Goal: Task Accomplishment & Management: Complete application form

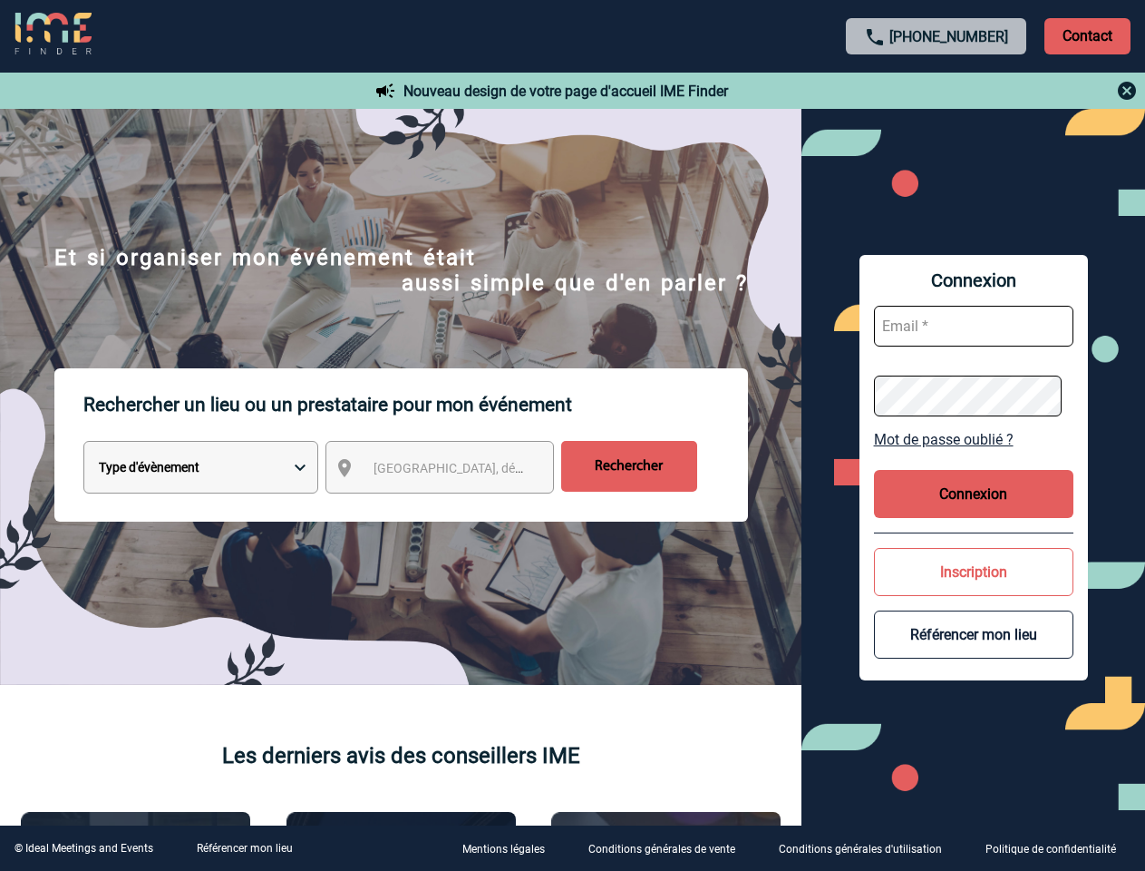
click at [572, 435] on p "Rechercher un lieu ou un prestataire pour mon événement" at bounding box center [415, 404] width 665 height 73
click at [1087, 35] on p "Contact" at bounding box center [1088, 36] width 86 height 36
click at [937, 91] on div at bounding box center [938, 91] width 404 height 22
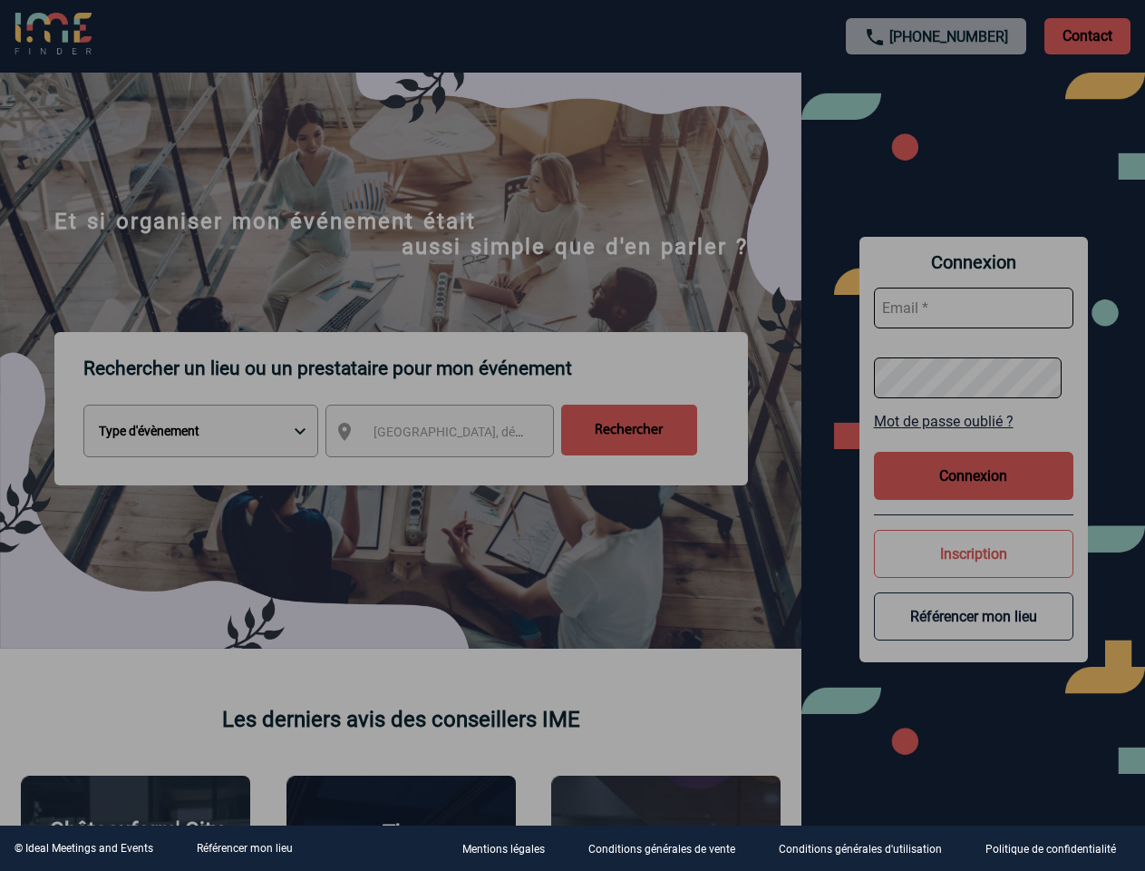
click at [456, 471] on div at bounding box center [572, 435] width 1145 height 871
click at [974, 439] on div at bounding box center [572, 435] width 1145 height 871
click at [974, 493] on div at bounding box center [572, 435] width 1145 height 871
click at [974, 571] on div at bounding box center [572, 435] width 1145 height 871
click at [974, 634] on div at bounding box center [572, 435] width 1145 height 871
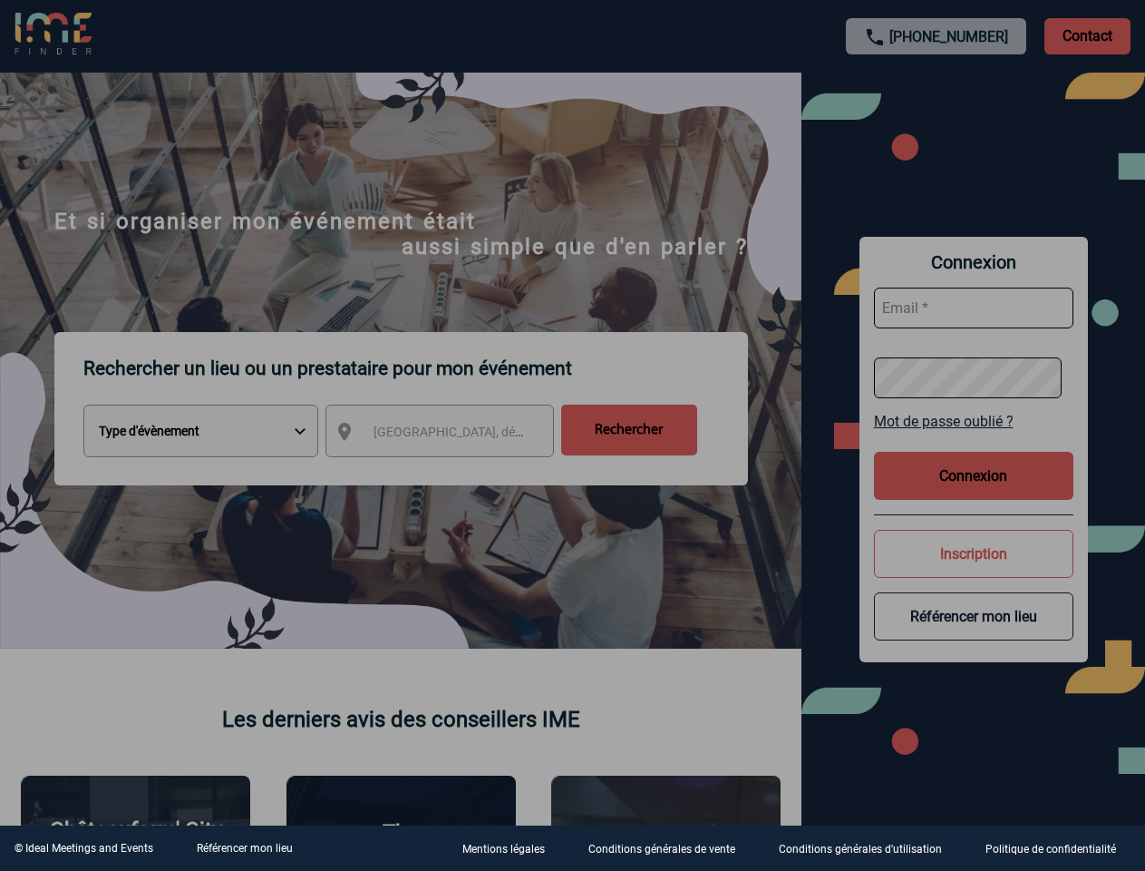
click at [244, 848] on link "Référencer mon lieu" at bounding box center [245, 848] width 96 height 13
